Goal: Book appointment/travel/reservation

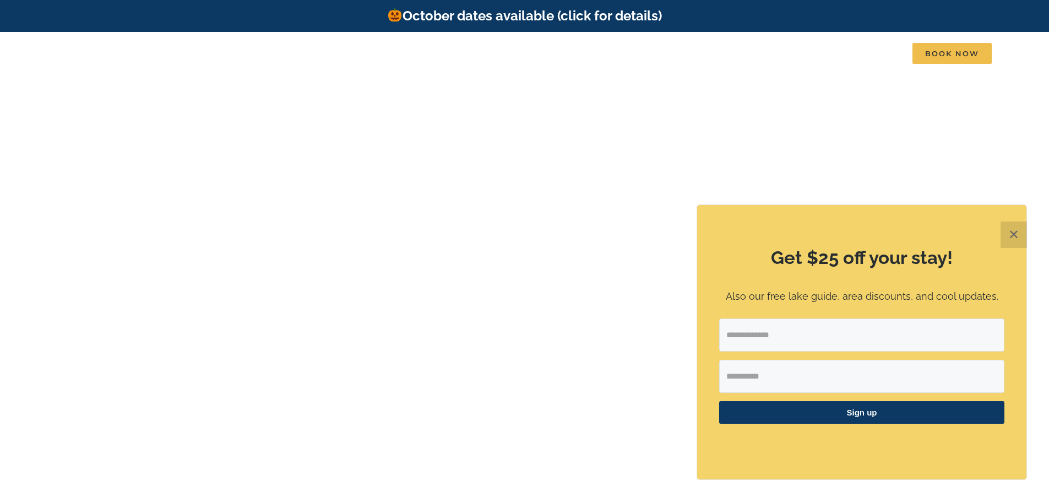
click at [1013, 237] on button "✕" at bounding box center [1014, 234] width 26 height 26
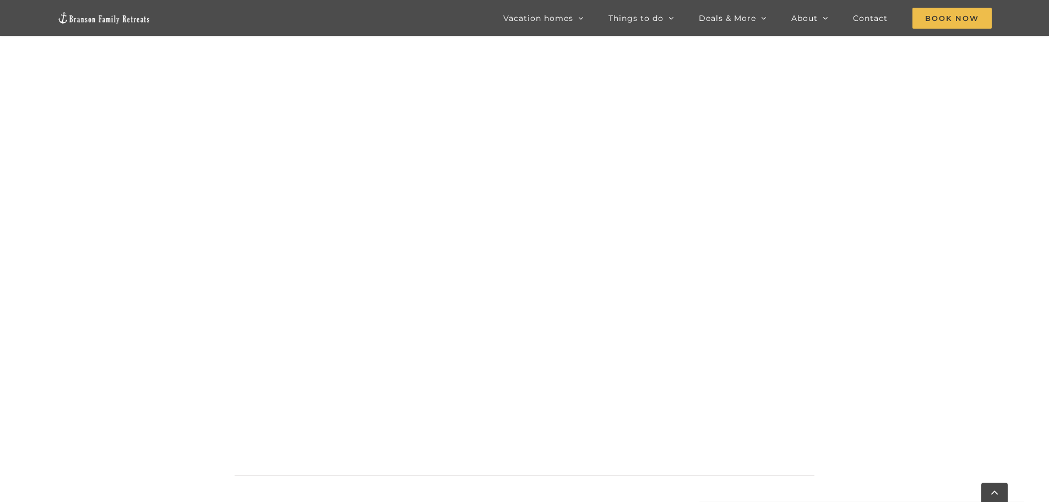
scroll to position [667, 0]
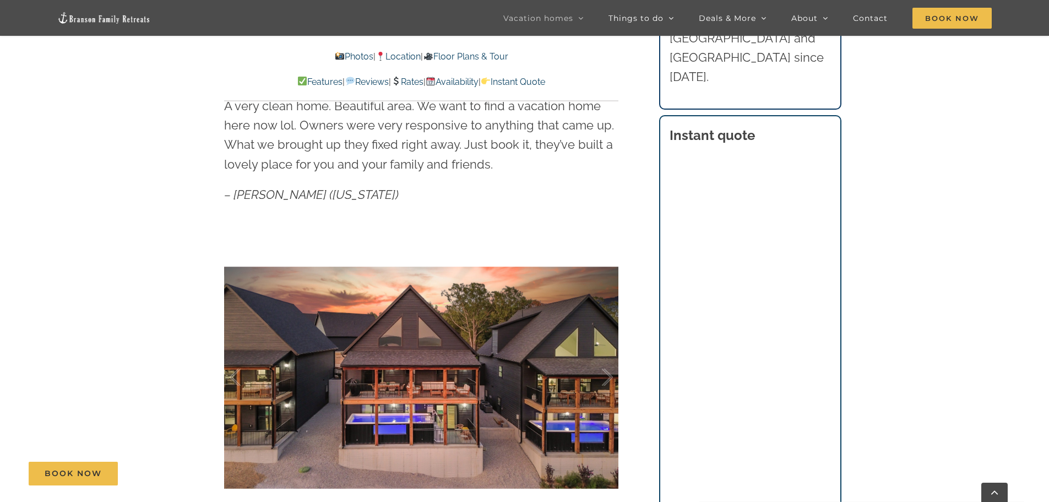
scroll to position [716, 0]
